Goal: Check status: Check status

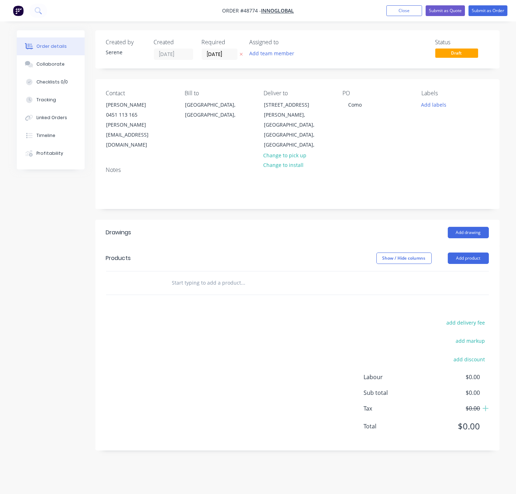
drag, startPoint x: 218, startPoint y: 225, endPoint x: 275, endPoint y: 224, distance: 57.1
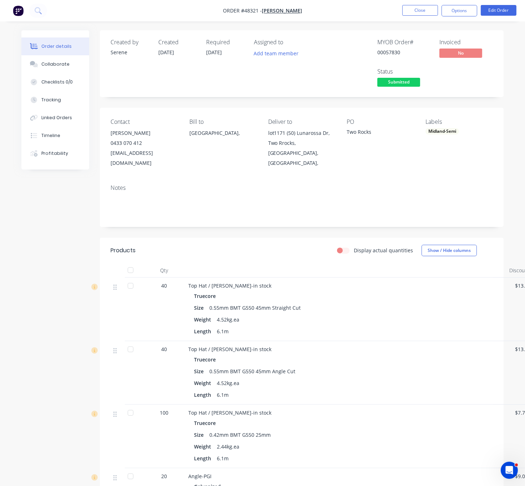
drag, startPoint x: 241, startPoint y: 258, endPoint x: 251, endPoint y: 257, distance: 10.4
click at [241, 256] on div "Display actual quantities Show / Hide columns" at bounding box center [342, 250] width 301 height 11
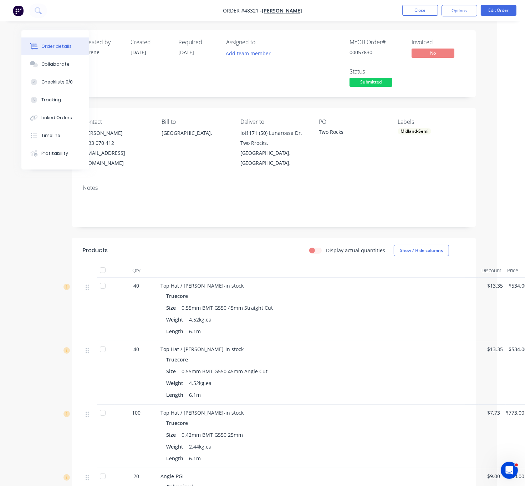
drag, startPoint x: 245, startPoint y: 263, endPoint x: 326, endPoint y: 257, distance: 81.3
click at [233, 263] on header "Products Display actual quantities Show / Hide columns" at bounding box center [274, 251] width 404 height 26
click at [421, 11] on button "Close" at bounding box center [421, 10] width 36 height 11
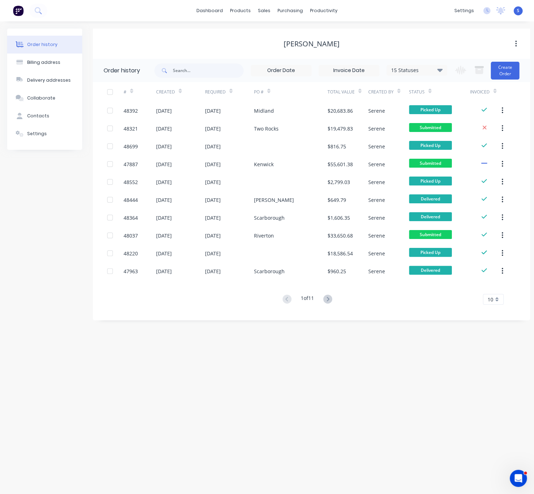
drag, startPoint x: 219, startPoint y: 41, endPoint x: 305, endPoint y: 45, distance: 85.7
click at [501, 69] on button "Create Order" at bounding box center [505, 71] width 29 height 18
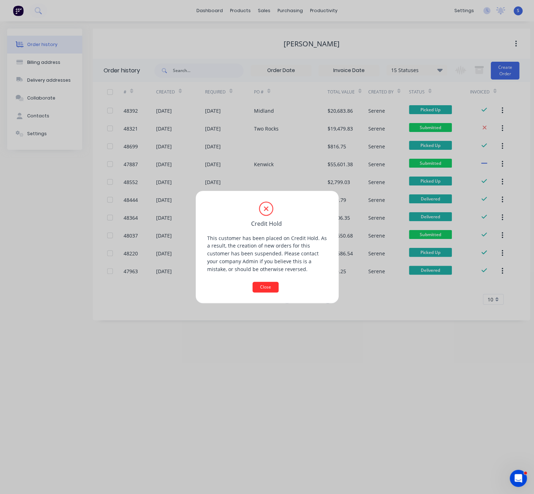
click at [268, 286] on button "Close" at bounding box center [265, 287] width 26 height 11
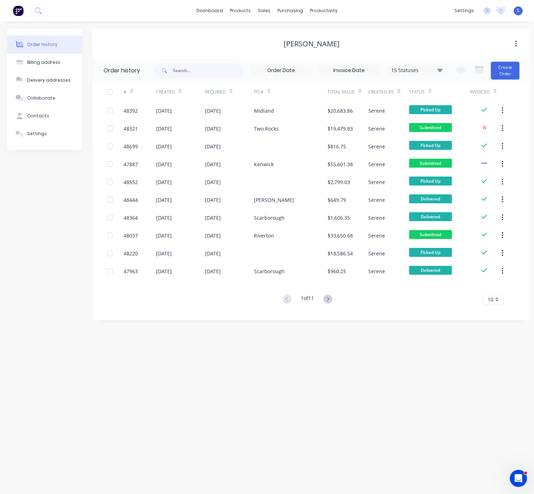
click at [365, 378] on div "Order history Billing address Delivery addresses Collaborate Contacts Settings …" at bounding box center [267, 257] width 534 height 473
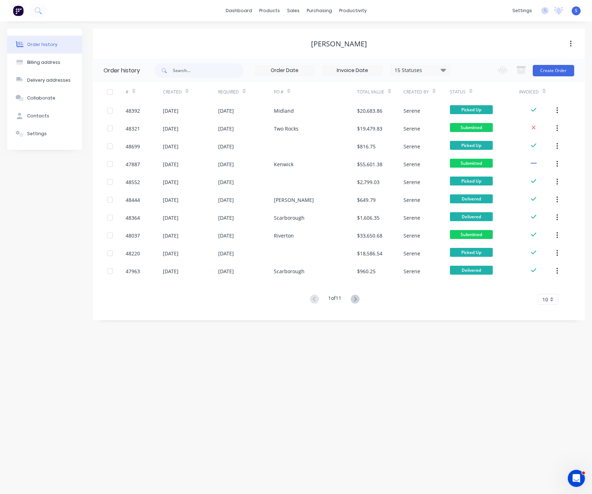
drag, startPoint x: 433, startPoint y: 50, endPoint x: 503, endPoint y: 50, distance: 70.0
drag, startPoint x: 356, startPoint y: 381, endPoint x: 439, endPoint y: 383, distance: 82.5
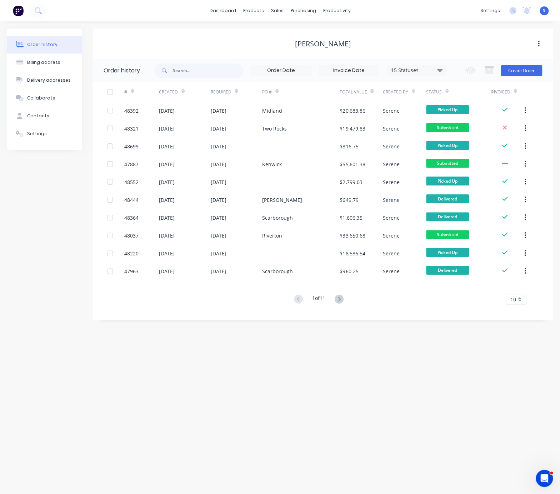
click at [225, 354] on div "Order history Billing address Delivery addresses Collaborate Contacts Settings …" at bounding box center [280, 257] width 560 height 473
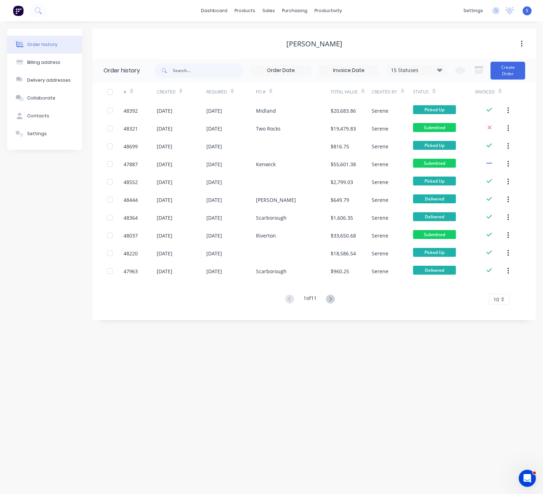
click at [38, 323] on div "Order history Billing address Delivery addresses Collaborate Contacts Settings …" at bounding box center [271, 257] width 543 height 473
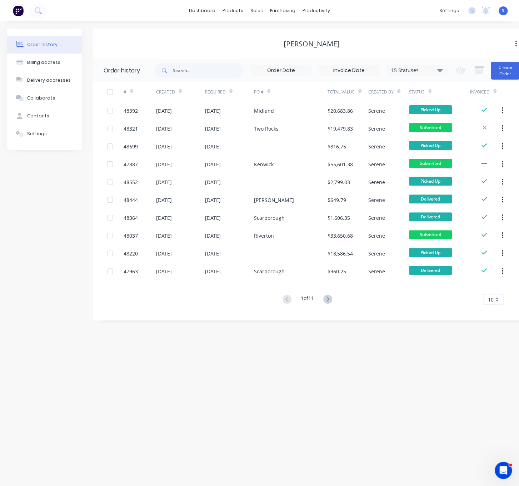
scroll to position [0, 13]
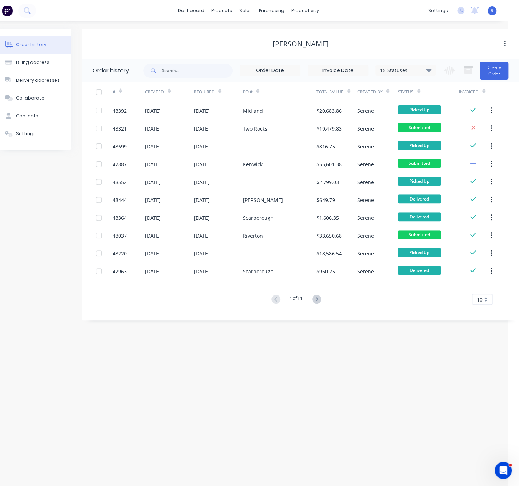
drag, startPoint x: 202, startPoint y: 367, endPoint x: 318, endPoint y: 380, distance: 117.1
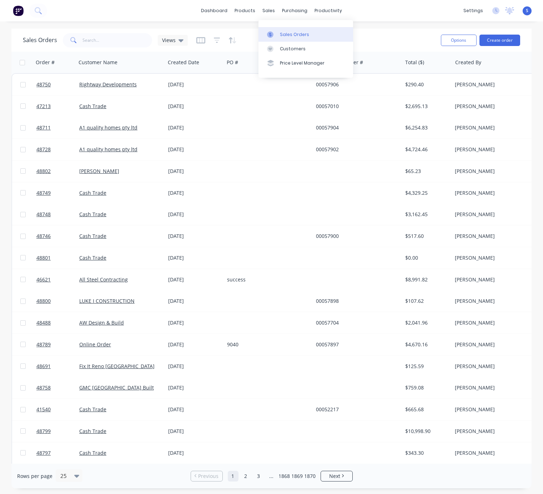
click at [288, 38] on div "Sales Orders" at bounding box center [294, 34] width 29 height 6
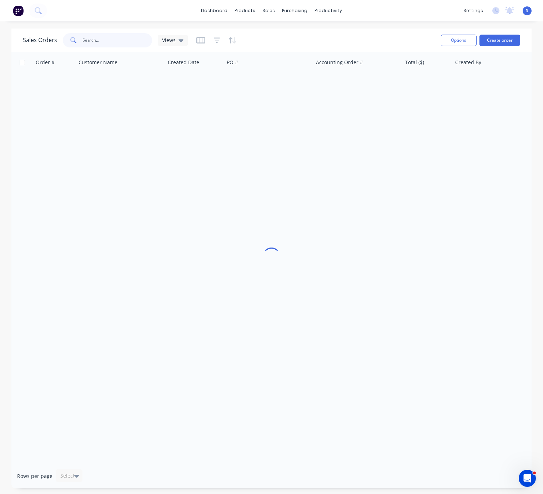
click at [109, 38] on input "text" at bounding box center [118, 40] width 70 height 14
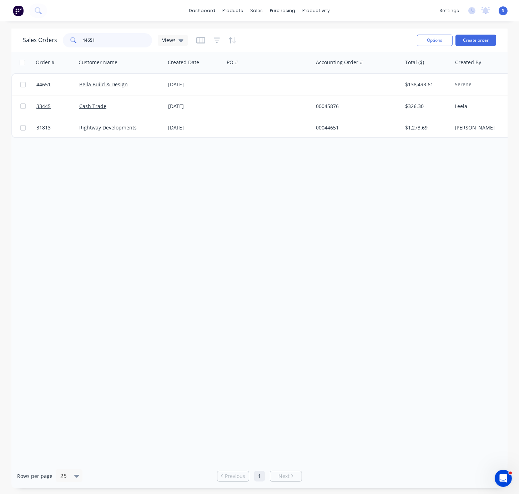
drag, startPoint x: 117, startPoint y: 40, endPoint x: 51, endPoint y: 38, distance: 65.7
click at [64, 37] on div "44651" at bounding box center [107, 40] width 89 height 14
type input "tapping"
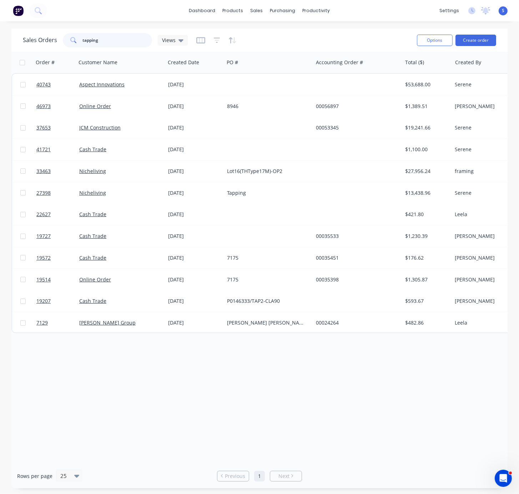
drag, startPoint x: 117, startPoint y: 39, endPoint x: 76, endPoint y: 35, distance: 41.6
click at [76, 35] on div "tapping" at bounding box center [107, 40] width 89 height 14
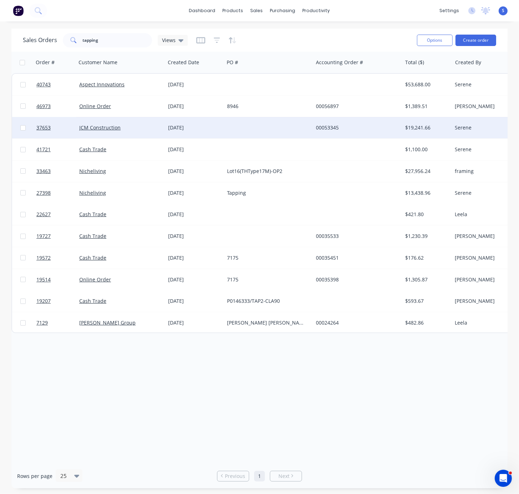
click at [213, 128] on div "[DATE]" at bounding box center [194, 127] width 53 height 7
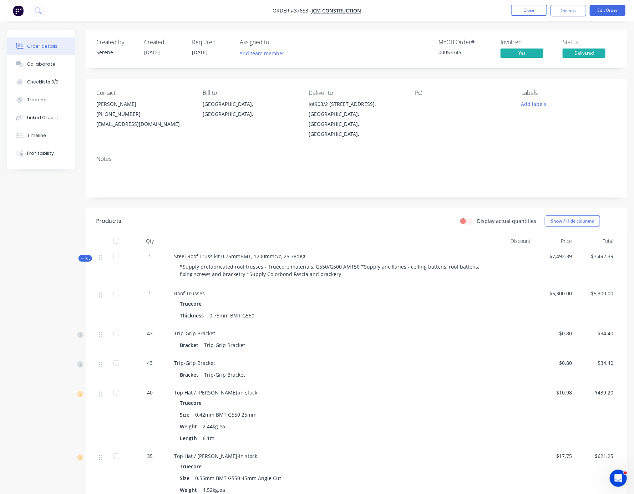
drag, startPoint x: 297, startPoint y: 218, endPoint x: 373, endPoint y: 223, distance: 76.9
click at [85, 260] on span "Kit" at bounding box center [85, 258] width 9 height 5
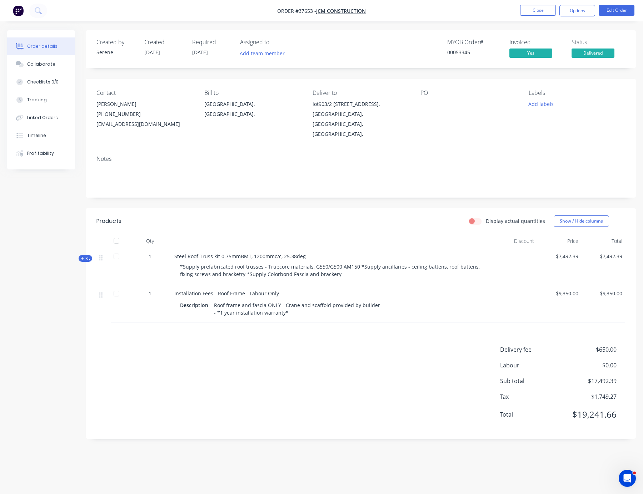
drag, startPoint x: 317, startPoint y: 226, endPoint x: 272, endPoint y: 227, distance: 44.3
click at [543, 8] on button "Close" at bounding box center [538, 10] width 36 height 11
